Goal: Navigation & Orientation: Find specific page/section

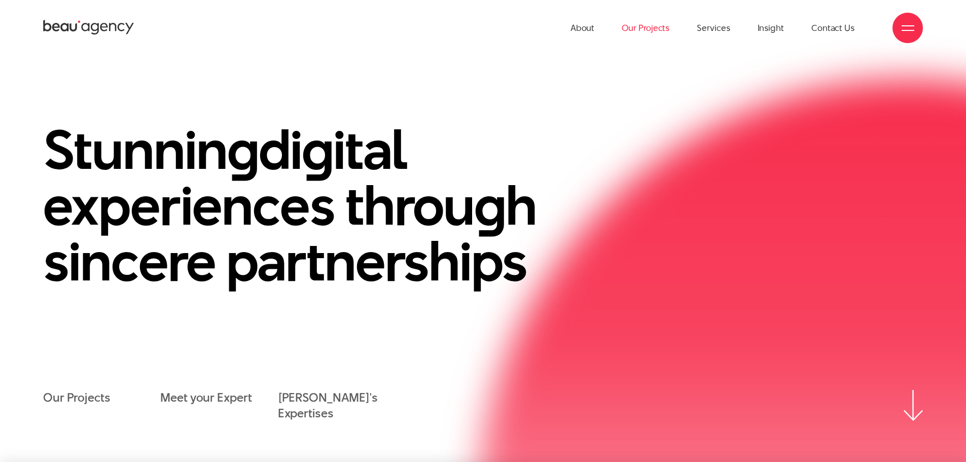
click at [659, 27] on link "Our Projects" at bounding box center [646, 28] width 48 height 56
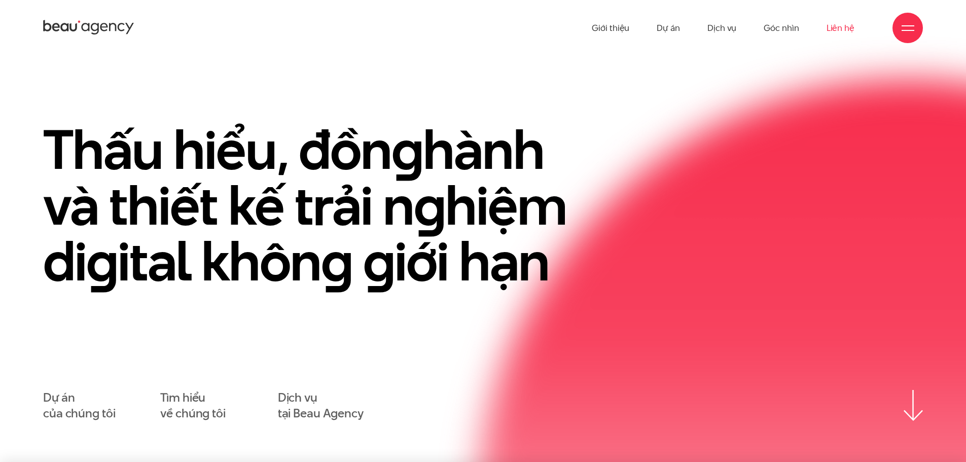
click at [842, 29] on link "Liên hệ" at bounding box center [840, 28] width 28 height 56
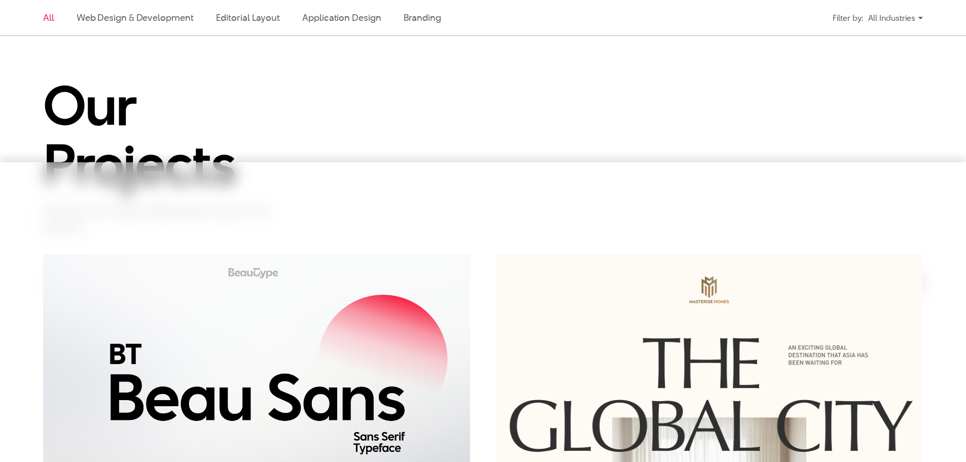
scroll to position [406, 0]
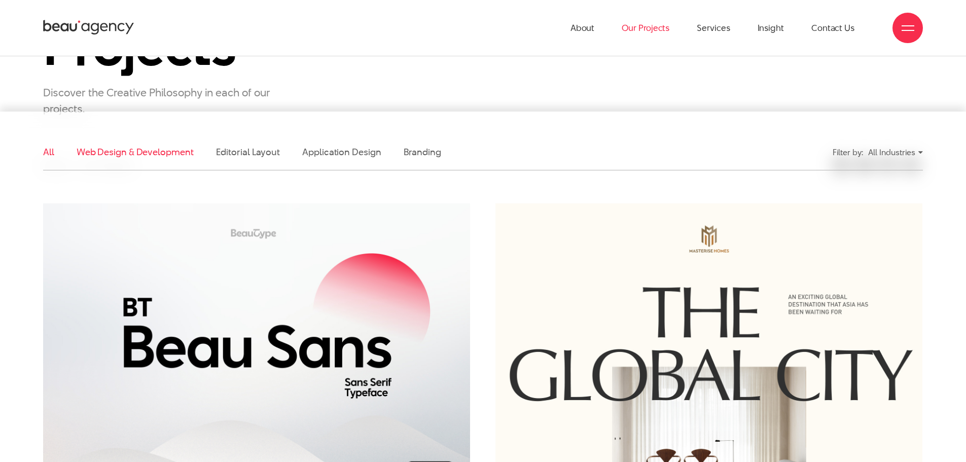
click at [150, 151] on link "Web Design & Development" at bounding box center [135, 152] width 117 height 13
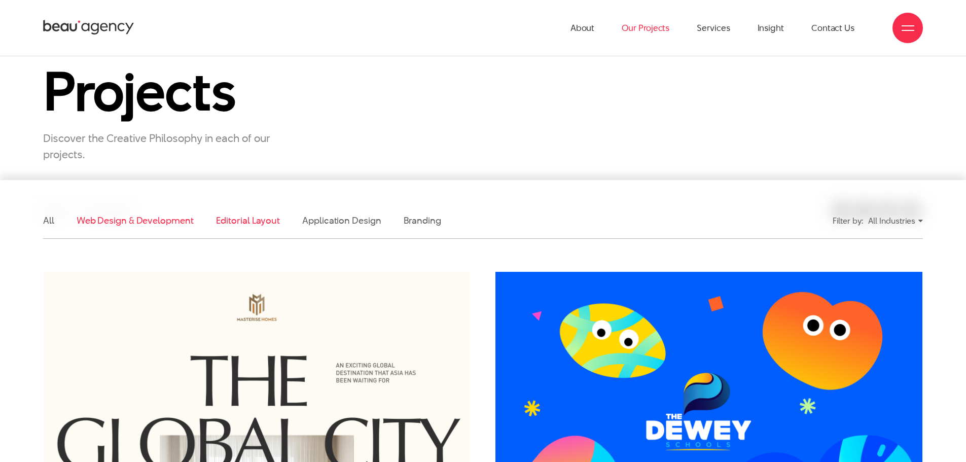
click at [258, 223] on link "Editorial Layout" at bounding box center [248, 220] width 64 height 13
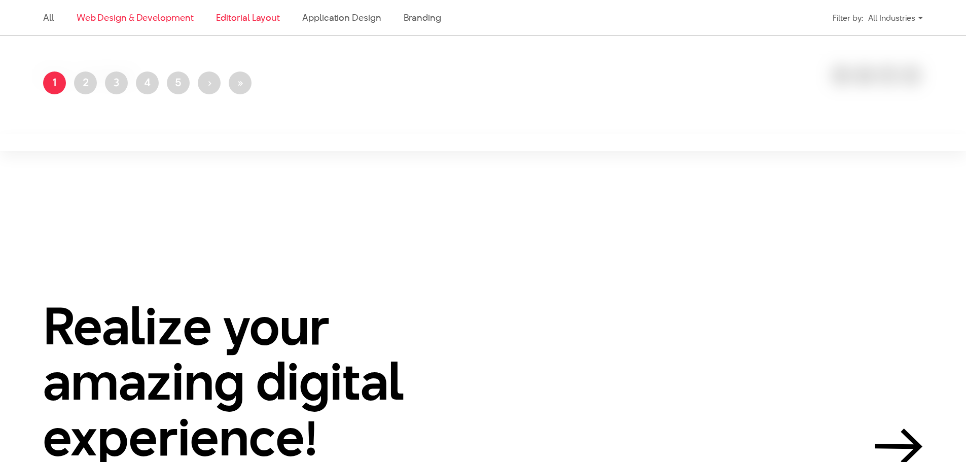
click at [117, 19] on link "Web Design & Development" at bounding box center [135, 17] width 117 height 13
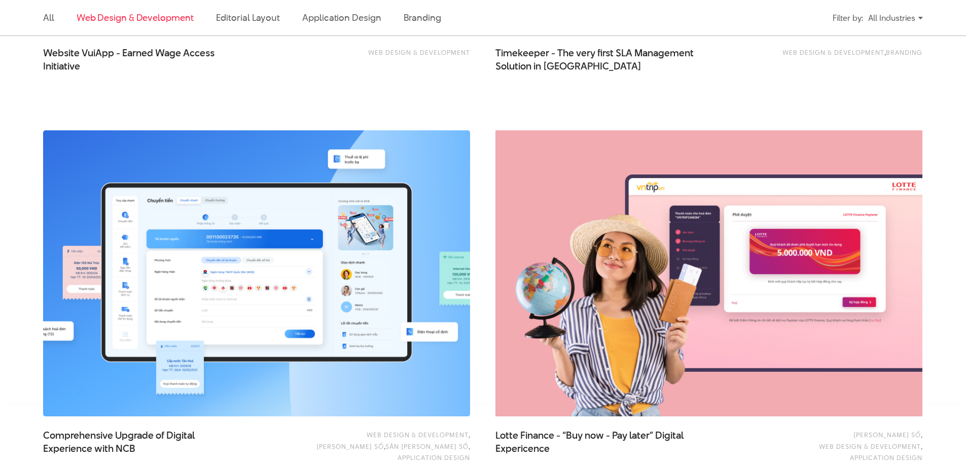
scroll to position [1960, 0]
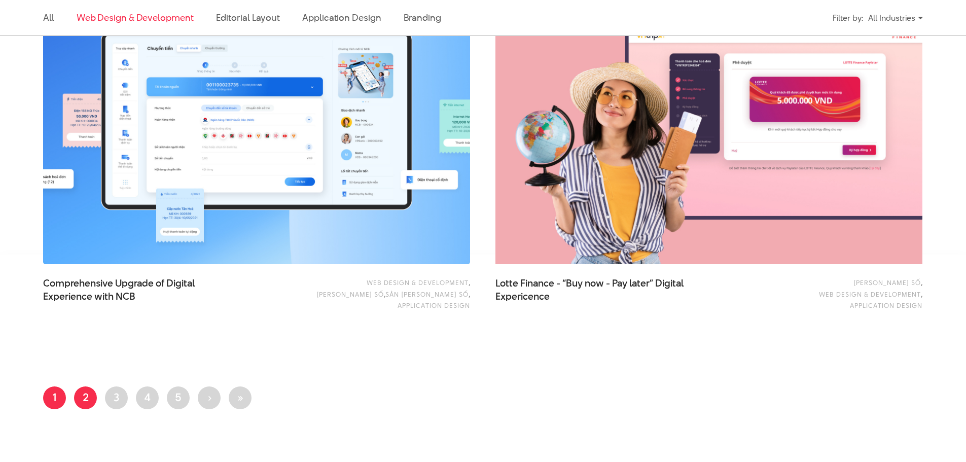
click at [86, 397] on link "Page 2" at bounding box center [85, 397] width 23 height 23
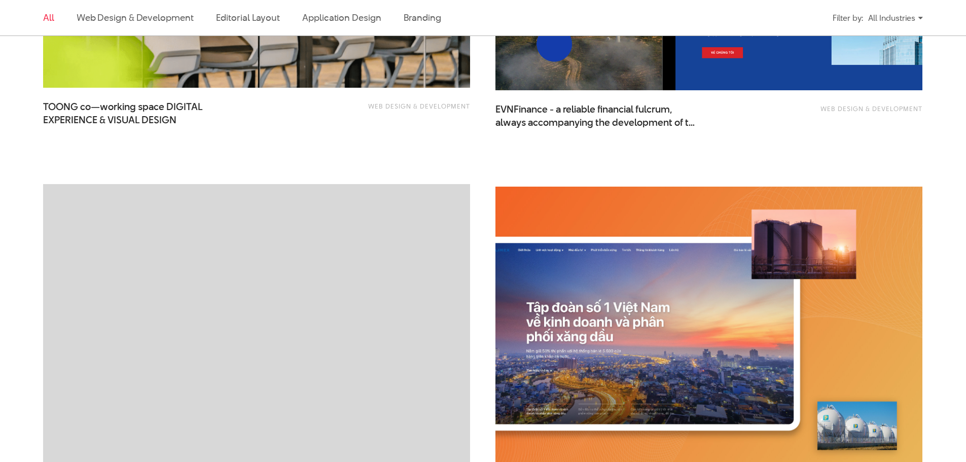
scroll to position [1623, 0]
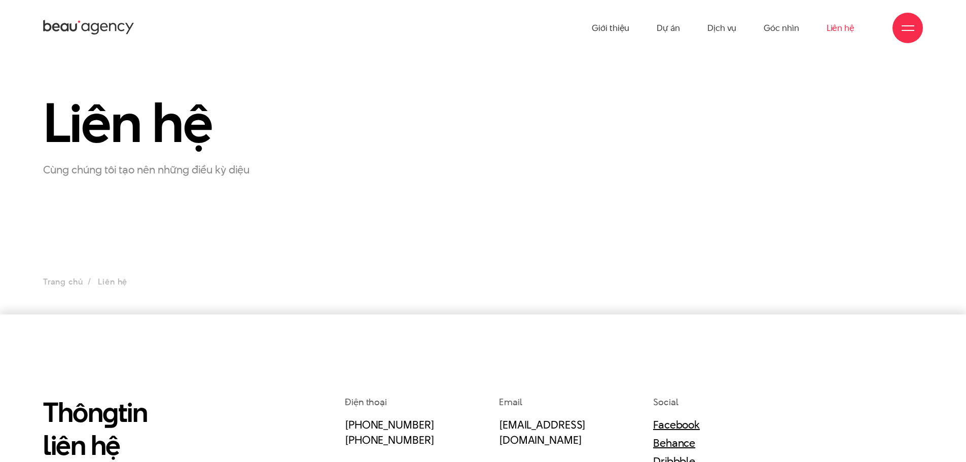
click at [789, 32] on link "Góc nhìn" at bounding box center [781, 28] width 35 height 56
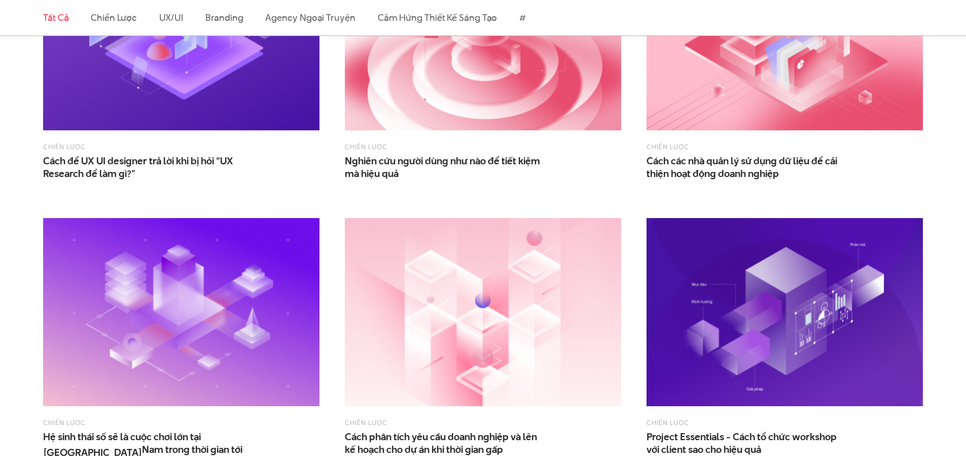
scroll to position [608, 0]
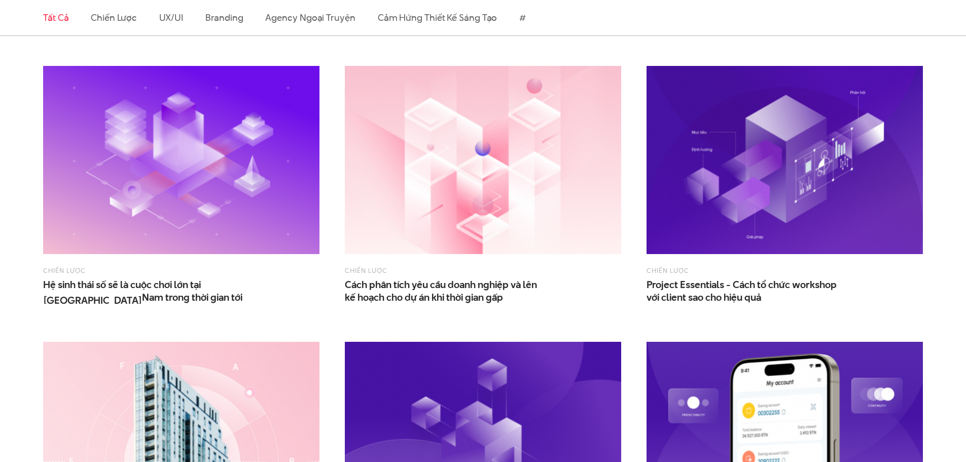
click at [55, 12] on link "Tất cả" at bounding box center [55, 17] width 25 height 13
